Goal: Use online tool/utility: Utilize a website feature to perform a specific function

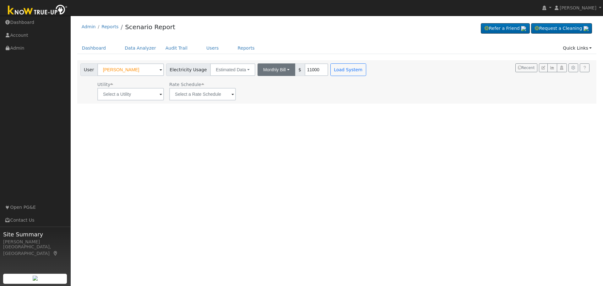
type input "11000"
click at [281, 70] on button "Monthly Bill" at bounding box center [277, 69] width 38 height 13
click at [273, 87] on link "Annual Consumption" at bounding box center [267, 83] width 55 height 9
type input "11000"
click at [161, 94] on span at bounding box center [161, 94] width 3 height 7
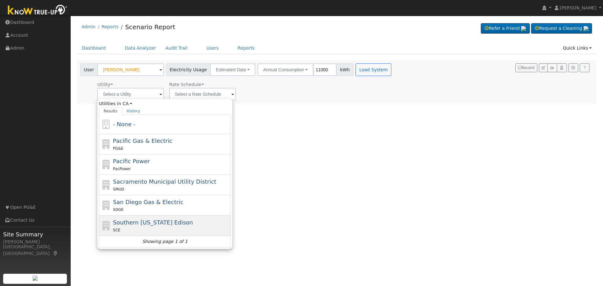
click at [151, 226] on span "Southern [US_STATE] Edison" at bounding box center [153, 222] width 80 height 7
type input "Southern [US_STATE] Edison"
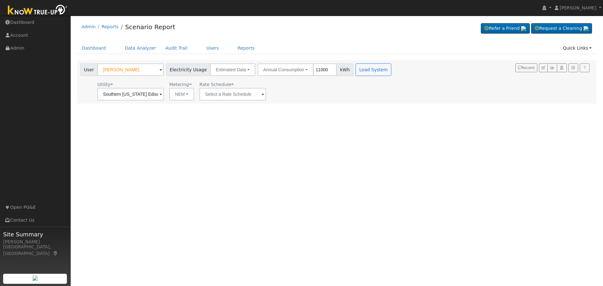
click at [162, 96] on span at bounding box center [161, 94] width 3 height 7
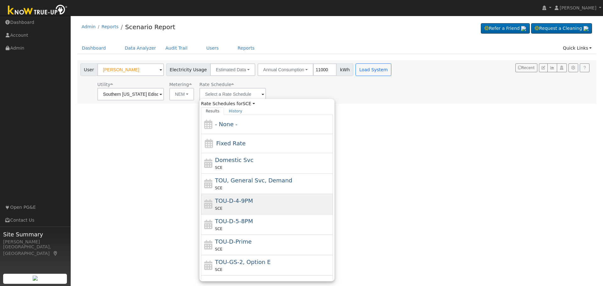
click at [254, 204] on div "TOU-D-4-9PM SCE" at bounding box center [273, 204] width 117 height 15
type input "TOU-D-4-9PM"
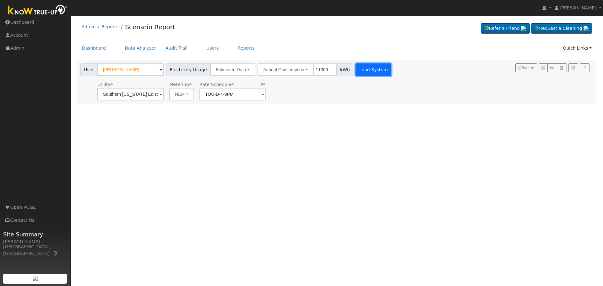
click at [368, 72] on button "Load System" at bounding box center [374, 69] width 36 height 13
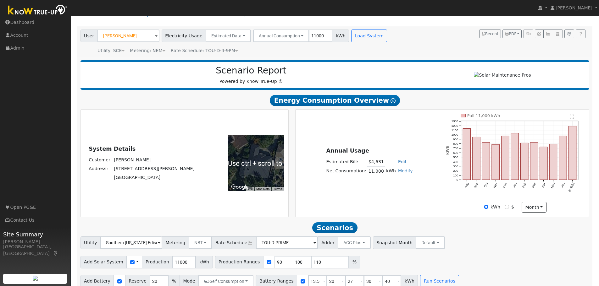
scroll to position [45, 0]
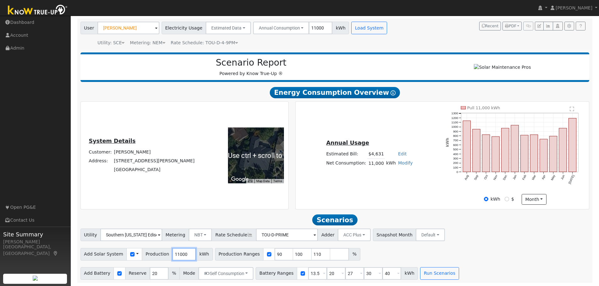
click at [176, 255] on input "11000" at bounding box center [184, 254] width 24 height 13
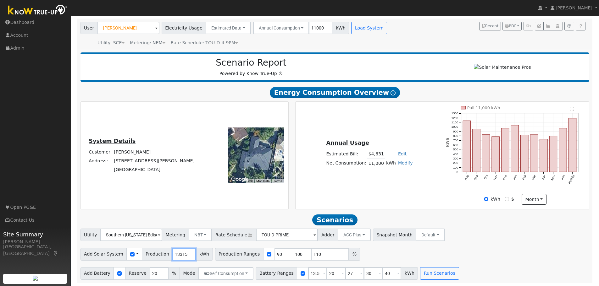
type input "13315"
click at [267, 254] on input "checkbox" at bounding box center [269, 254] width 4 height 4
checkbox input "false"
click at [153, 275] on input "20" at bounding box center [159, 273] width 19 height 13
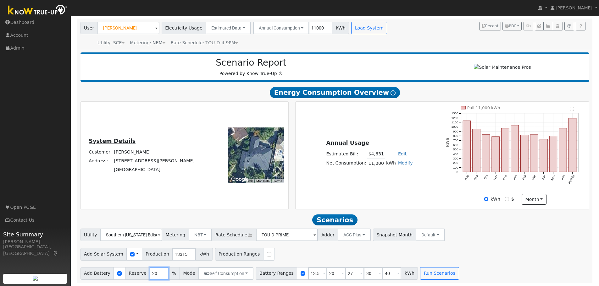
click at [153, 275] on input "20" at bounding box center [159, 273] width 19 height 13
click at [430, 274] on button "Run Scenarios" at bounding box center [439, 273] width 39 height 13
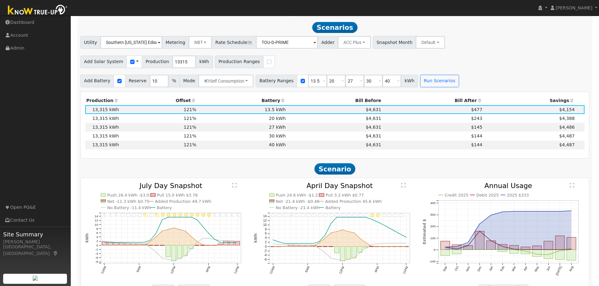
scroll to position [240, 0]
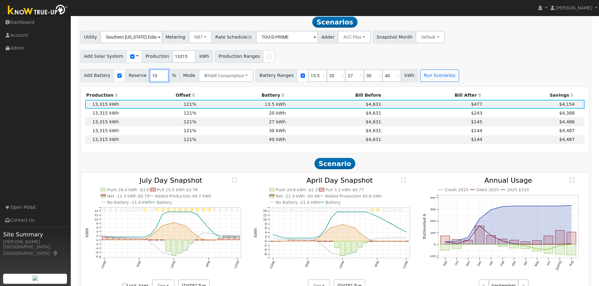
click at [150, 77] on input "10" at bounding box center [159, 75] width 19 height 13
click at [422, 77] on button "Run Scenarios" at bounding box center [439, 75] width 39 height 13
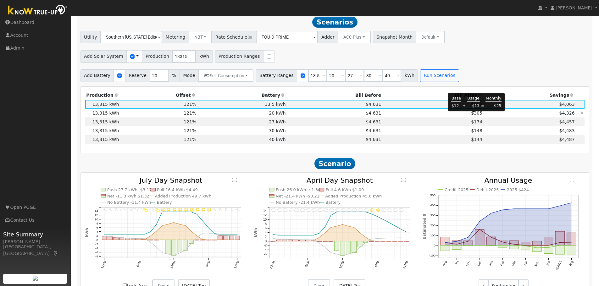
click at [473, 116] on span "$305" at bounding box center [476, 113] width 11 height 5
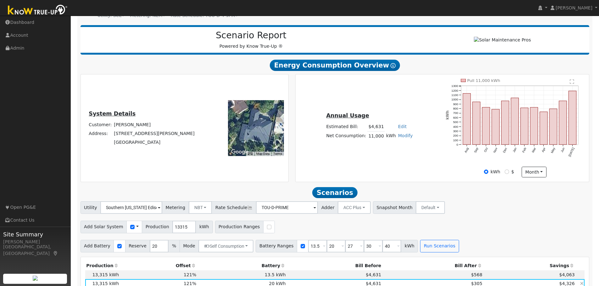
scroll to position [201, 0]
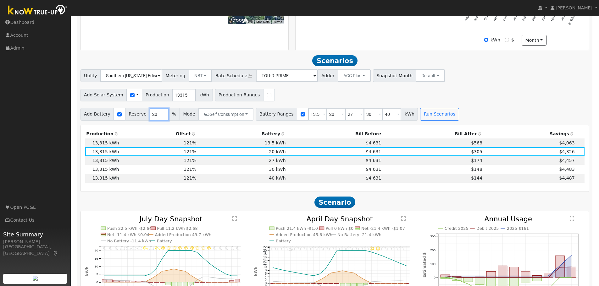
click at [150, 116] on input "20" at bounding box center [159, 114] width 19 height 13
type input "10"
click at [434, 115] on button "Run Scenarios" at bounding box center [439, 114] width 39 height 13
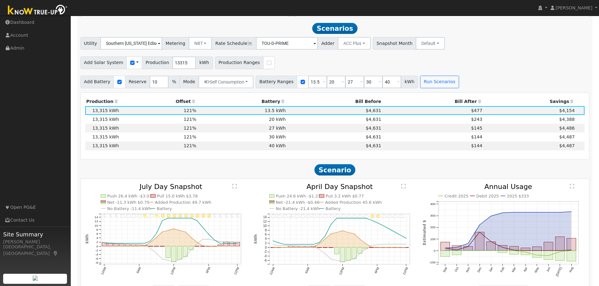
scroll to position [240, 0]
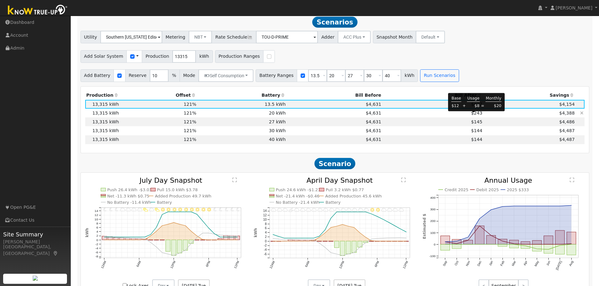
click at [474, 116] on span "$243" at bounding box center [476, 113] width 11 height 5
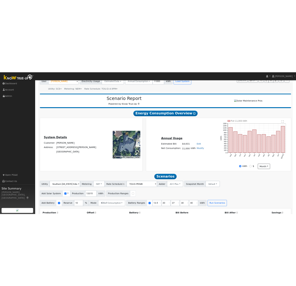
scroll to position [0, 0]
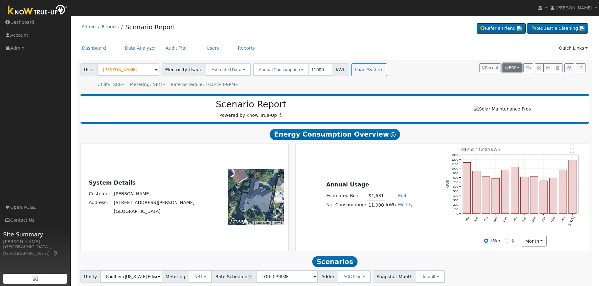
click at [515, 68] on span "PDF" at bounding box center [510, 68] width 11 height 4
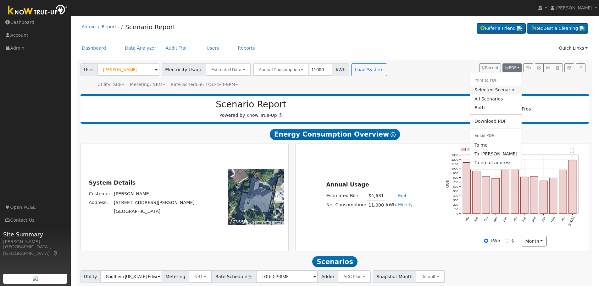
click at [488, 91] on link "Selected Scenario" at bounding box center [496, 90] width 52 height 9
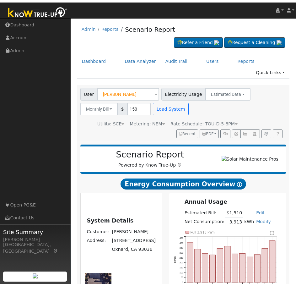
scroll to position [241, 0]
